Goal: Task Accomplishment & Management: Manage account settings

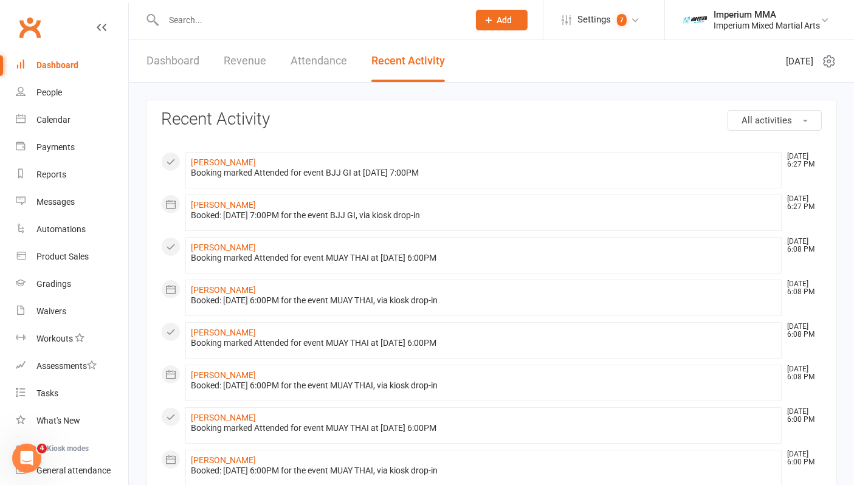
click at [54, 59] on link "Dashboard" at bounding box center [72, 65] width 112 height 27
click at [160, 59] on link "Dashboard" at bounding box center [172, 61] width 53 height 42
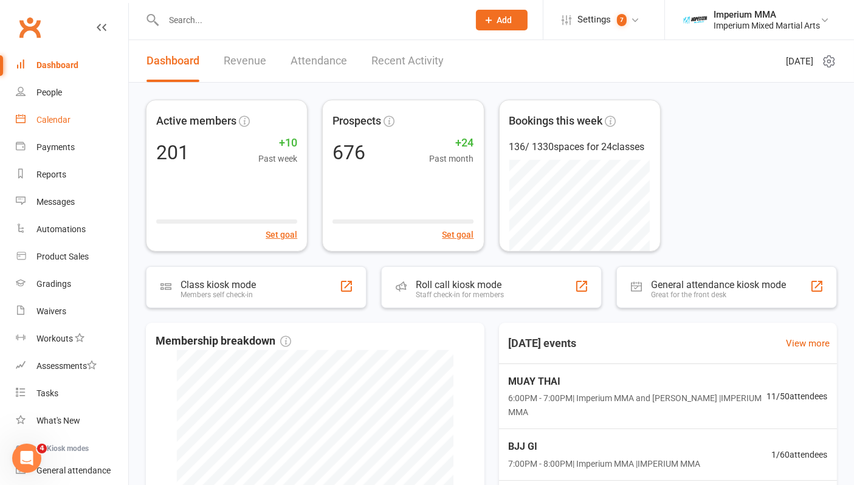
click at [50, 120] on div "Calendar" at bounding box center [53, 120] width 34 height 10
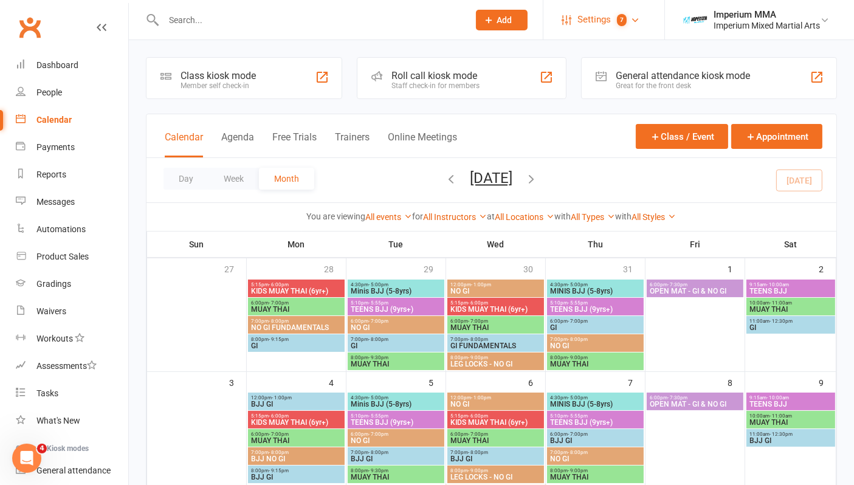
click at [594, 15] on span "Settings" at bounding box center [593, 19] width 33 height 27
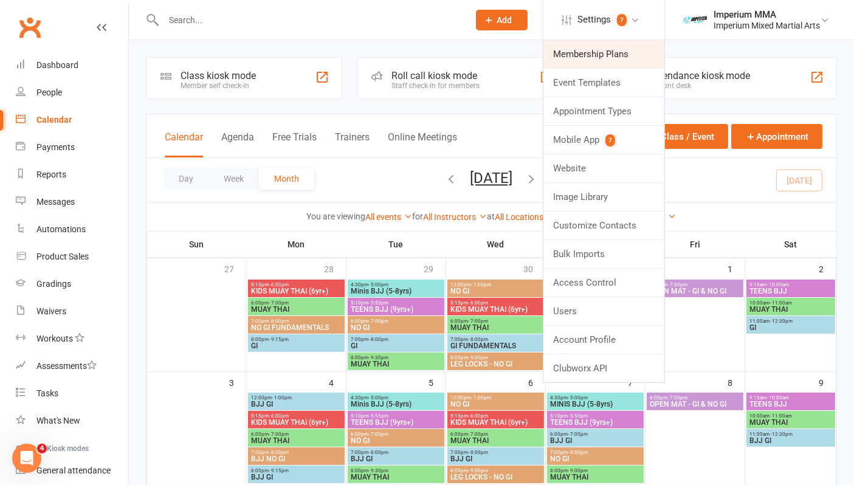
click at [593, 52] on link "Membership Plans" at bounding box center [603, 54] width 121 height 28
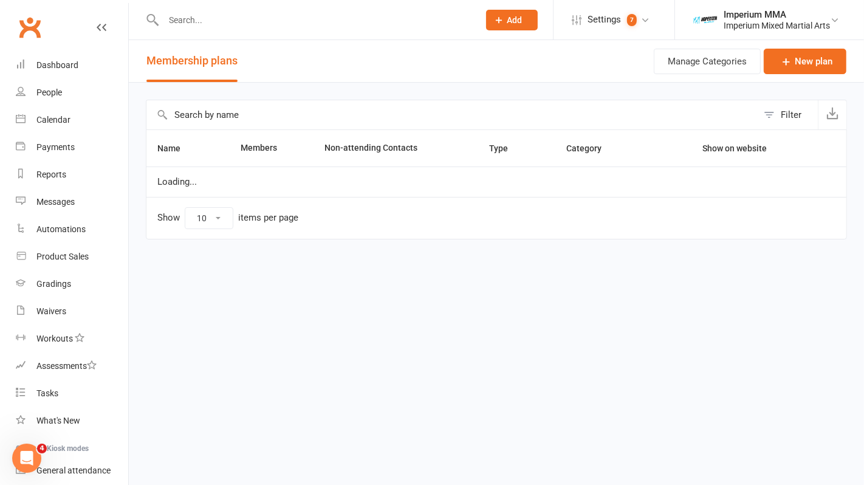
select select "50"
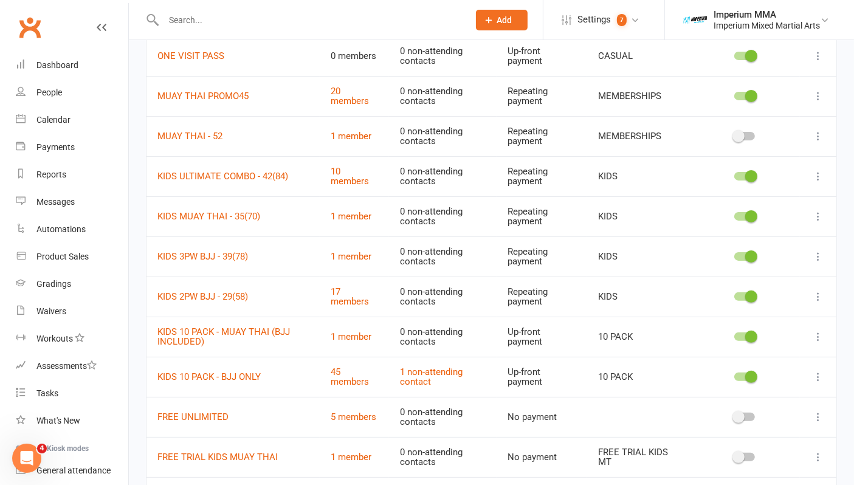
scroll to position [224, 0]
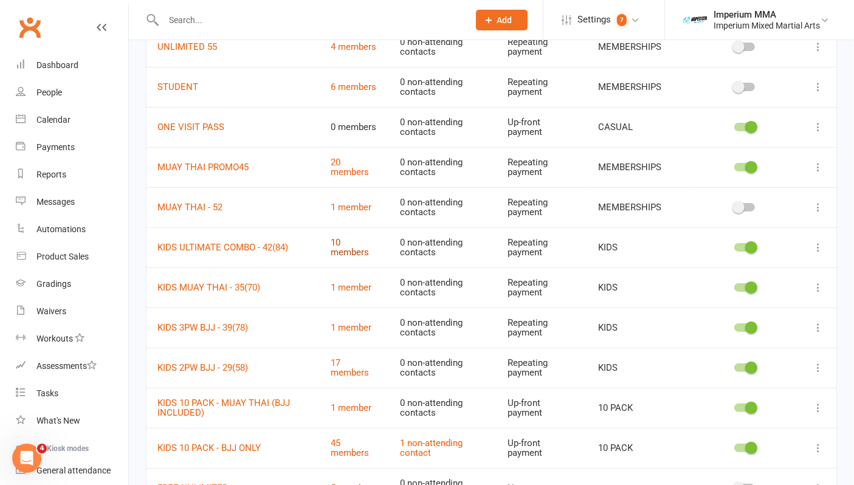
click at [335, 246] on link "10 members" at bounding box center [350, 247] width 38 height 21
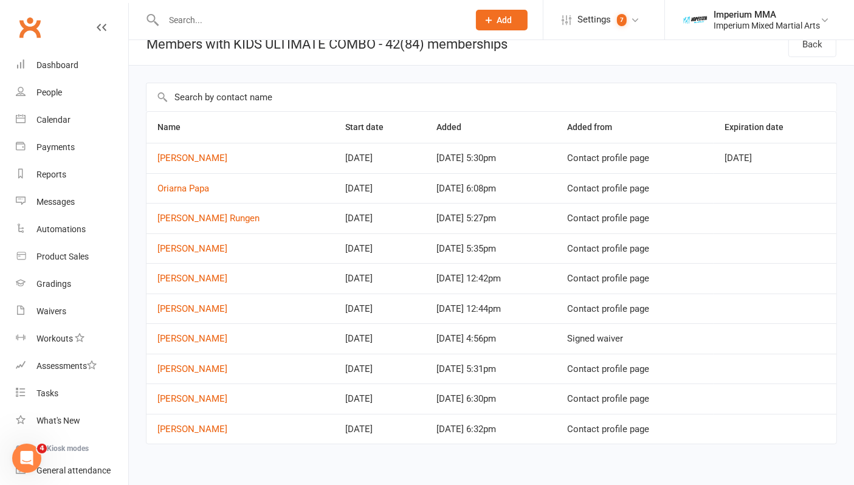
scroll to position [26, 0]
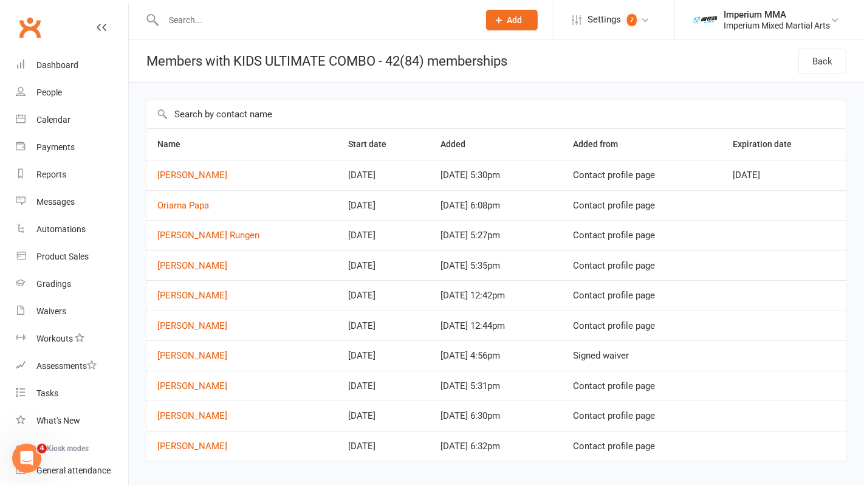
select select "50"
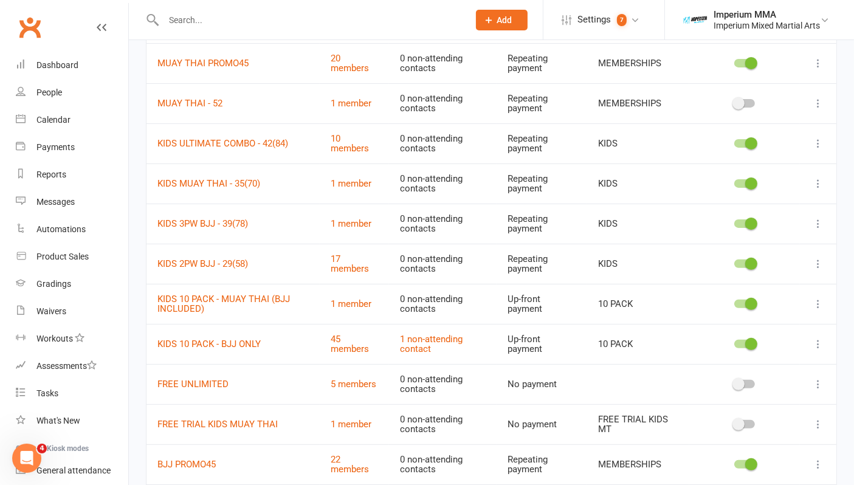
scroll to position [405, 0]
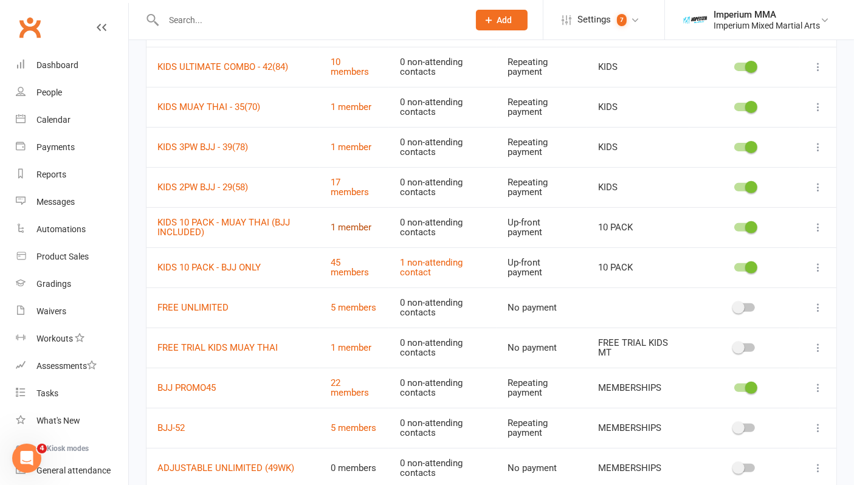
click at [342, 225] on link "1 member" at bounding box center [351, 227] width 41 height 11
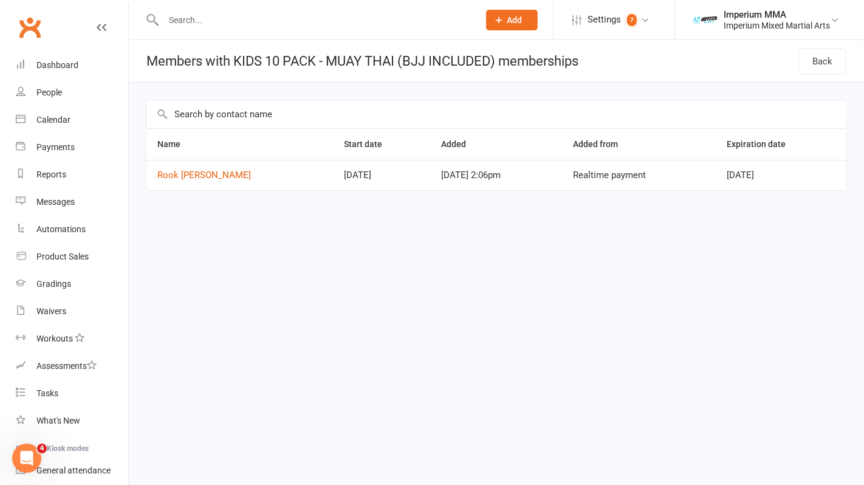
select select "50"
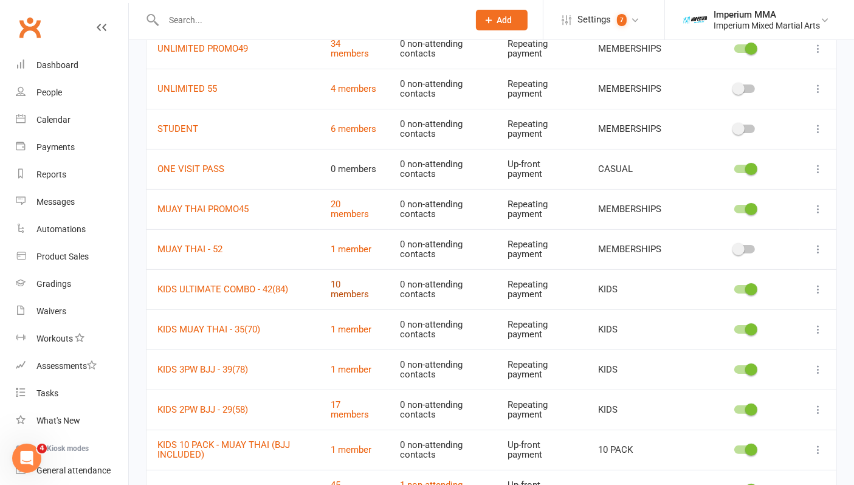
scroll to position [202, 0]
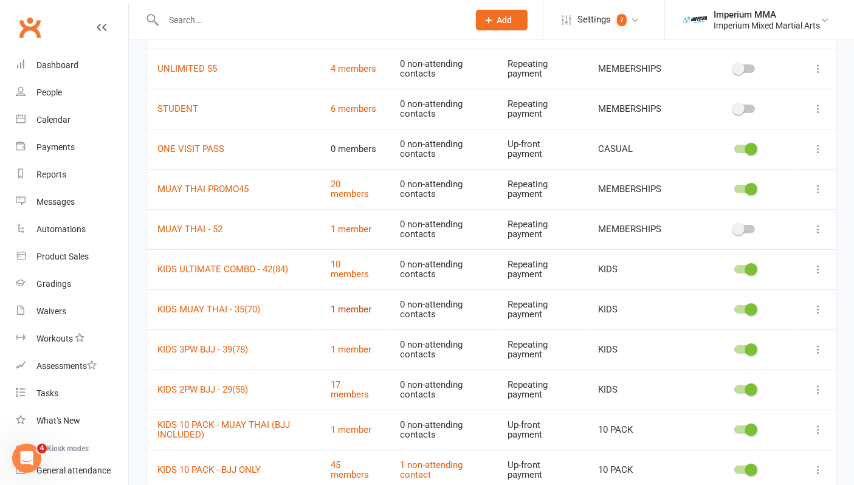
click at [353, 308] on link "1 member" at bounding box center [351, 309] width 41 height 11
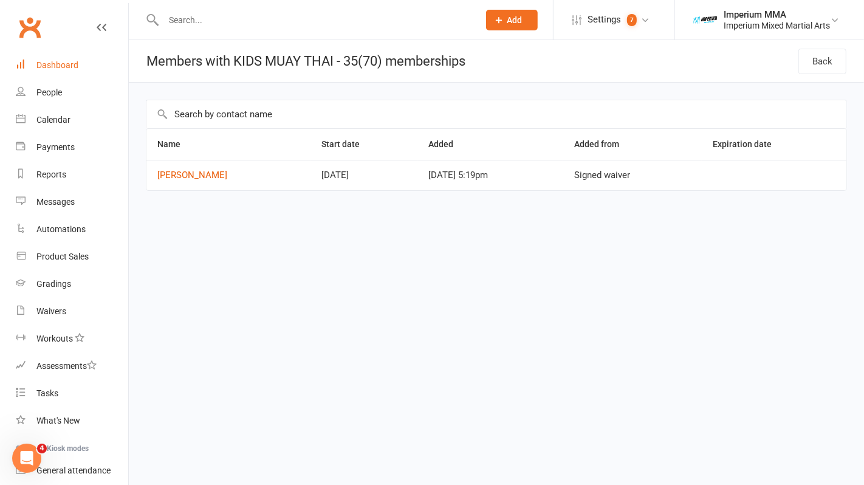
click at [63, 66] on div "Dashboard" at bounding box center [57, 65] width 42 height 10
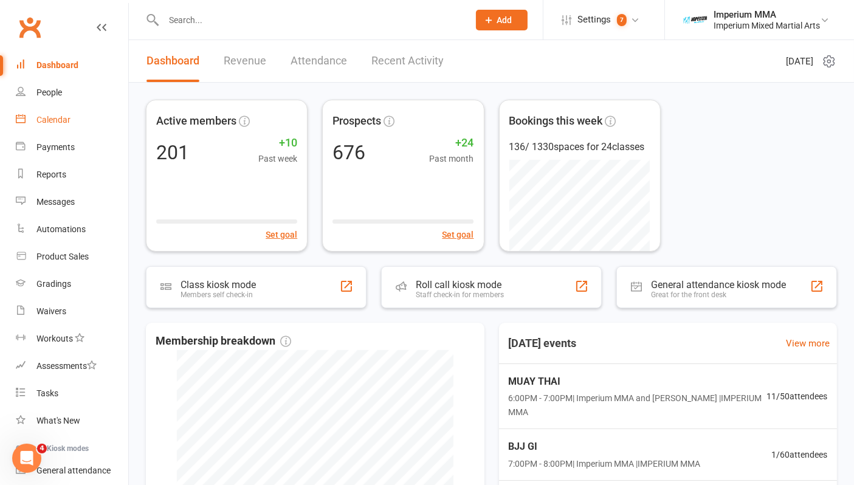
click at [49, 112] on link "Calendar" at bounding box center [72, 119] width 112 height 27
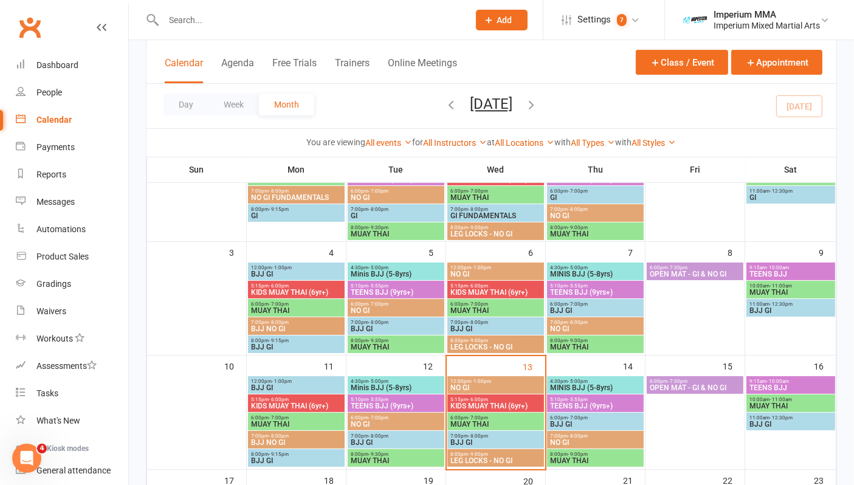
scroll to position [135, 0]
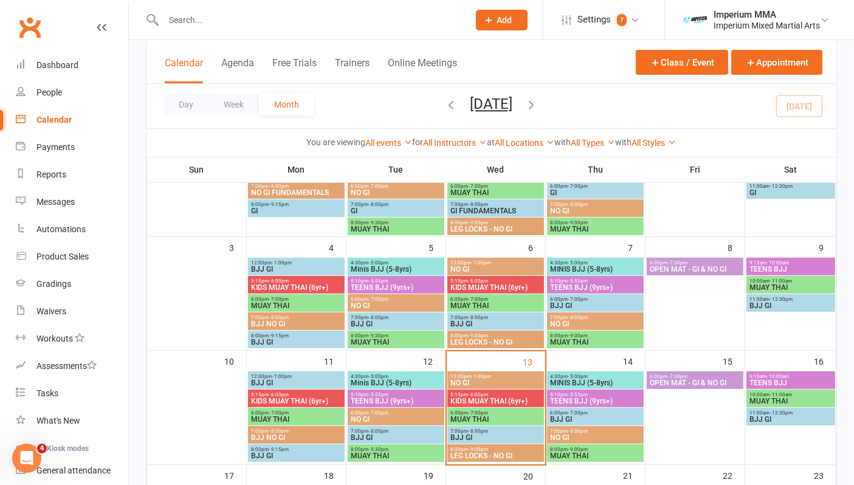
click at [486, 401] on span "KIDS MUAY THAI (6yr+)" at bounding box center [496, 400] width 92 height 7
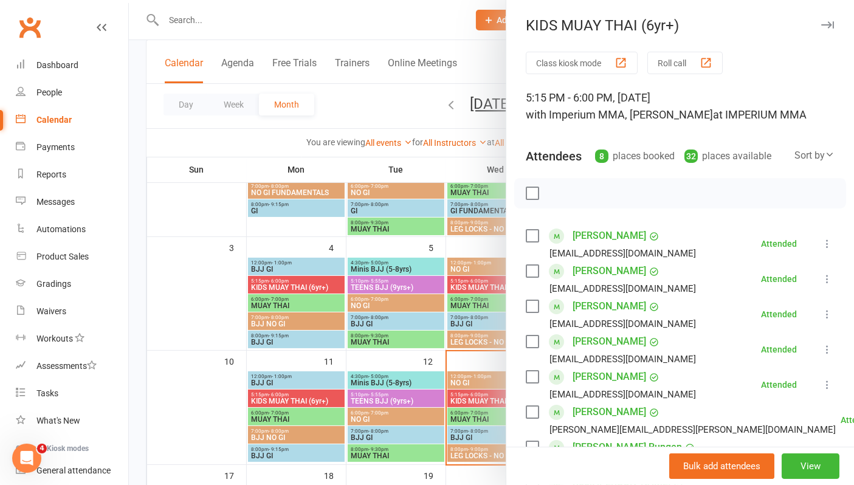
click at [614, 236] on link "[PERSON_NAME]" at bounding box center [609, 235] width 74 height 19
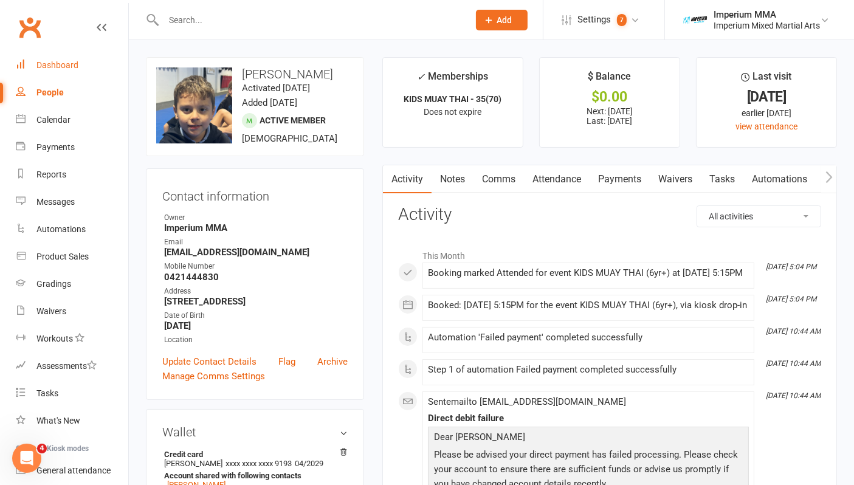
click at [58, 66] on div "Dashboard" at bounding box center [57, 65] width 42 height 10
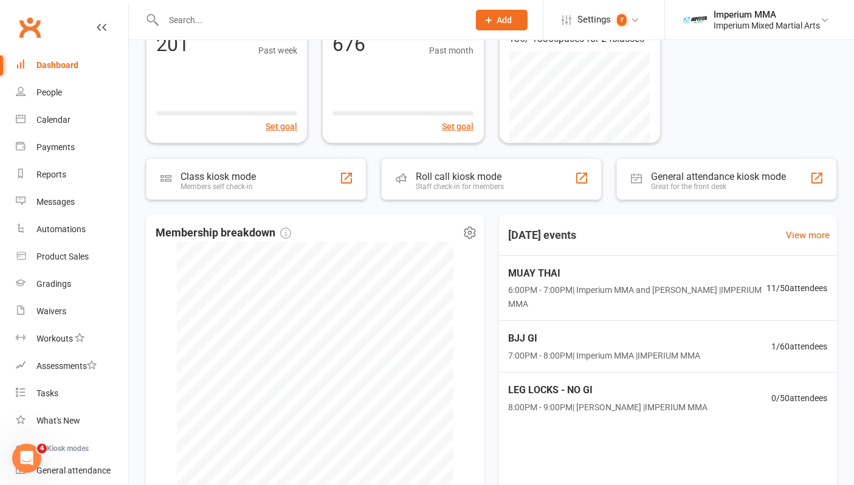
scroll to position [202, 0]
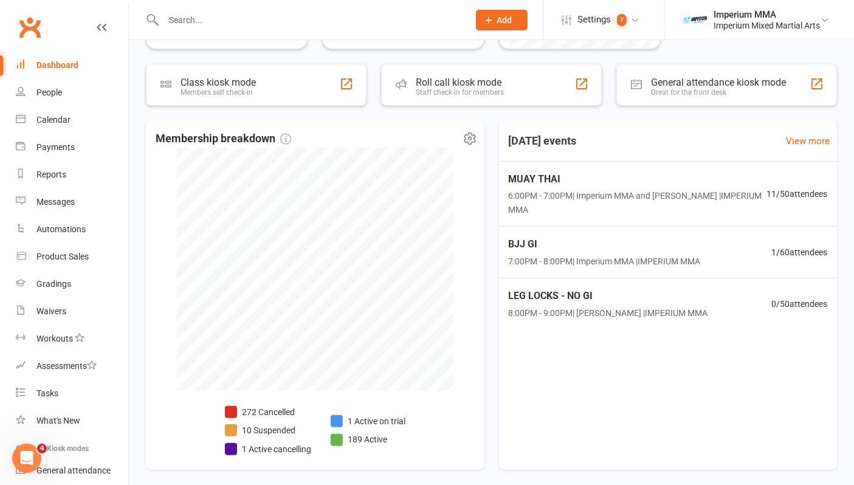
click at [242, 425] on li "10 Suspended" at bounding box center [268, 430] width 86 height 13
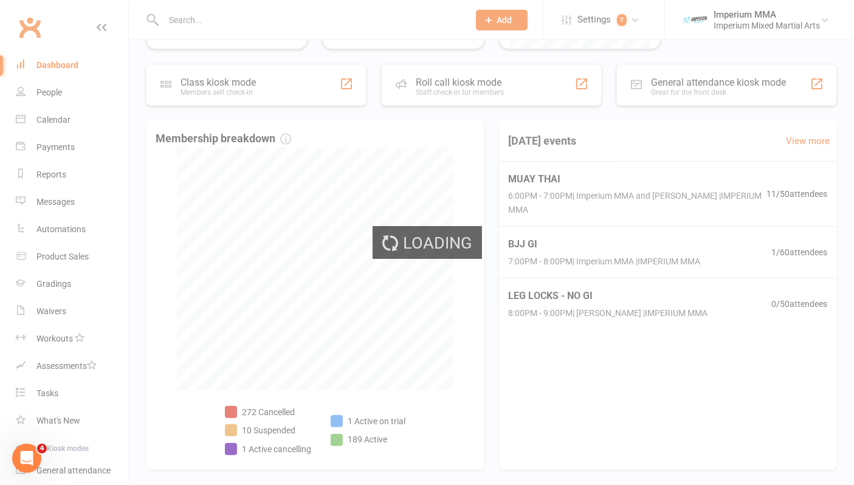
select select "100"
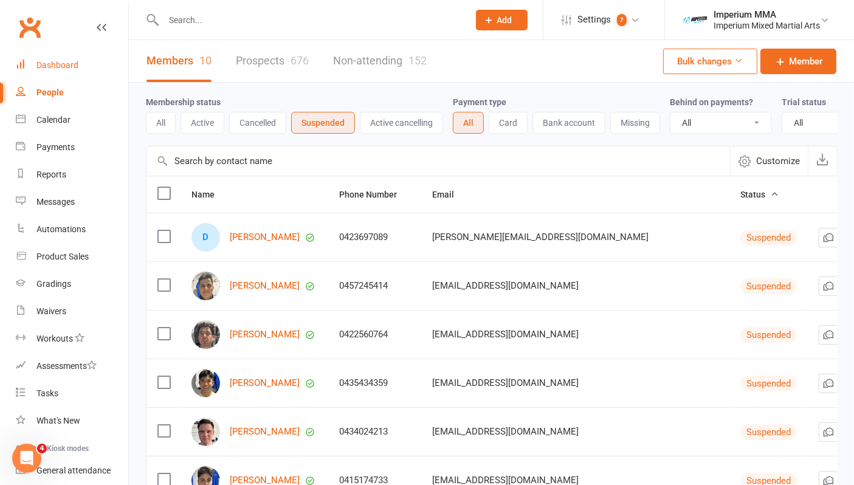
click at [52, 64] on div "Dashboard" at bounding box center [57, 65] width 42 height 10
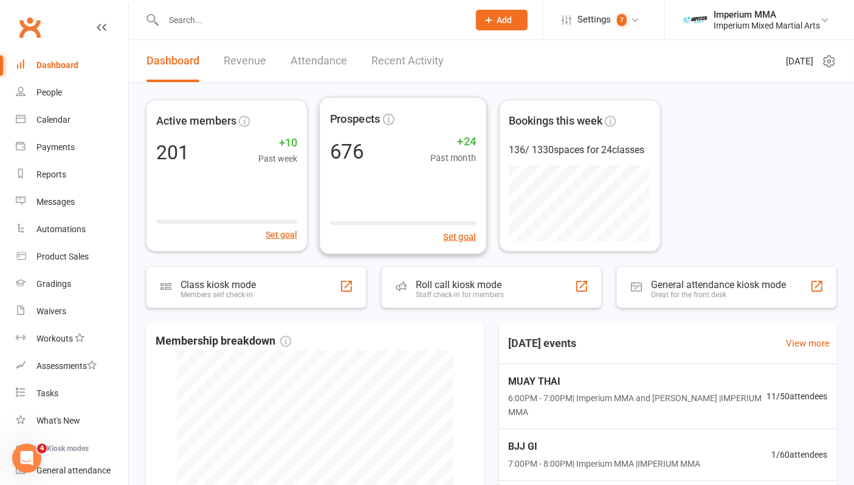
click at [252, 61] on link "Revenue" at bounding box center [245, 61] width 43 height 42
click at [239, 65] on link "Revenue" at bounding box center [245, 61] width 43 height 42
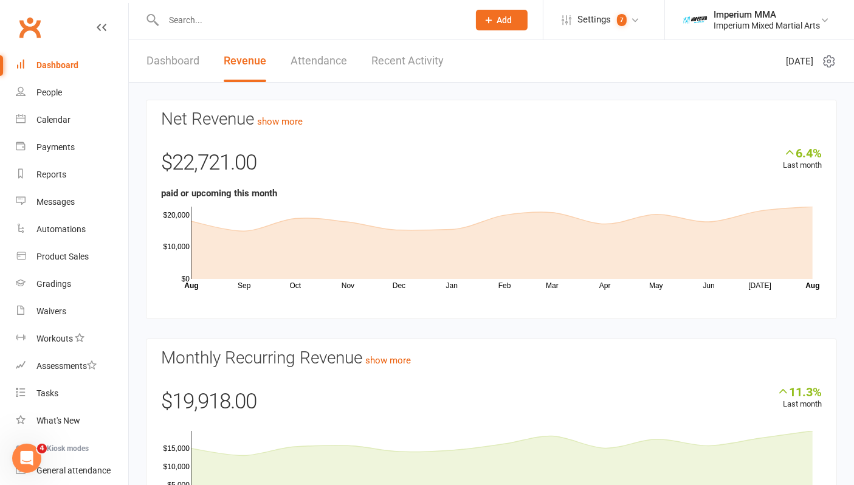
click at [171, 59] on link "Dashboard" at bounding box center [172, 61] width 53 height 42
